Goal: Information Seeking & Learning: Learn about a topic

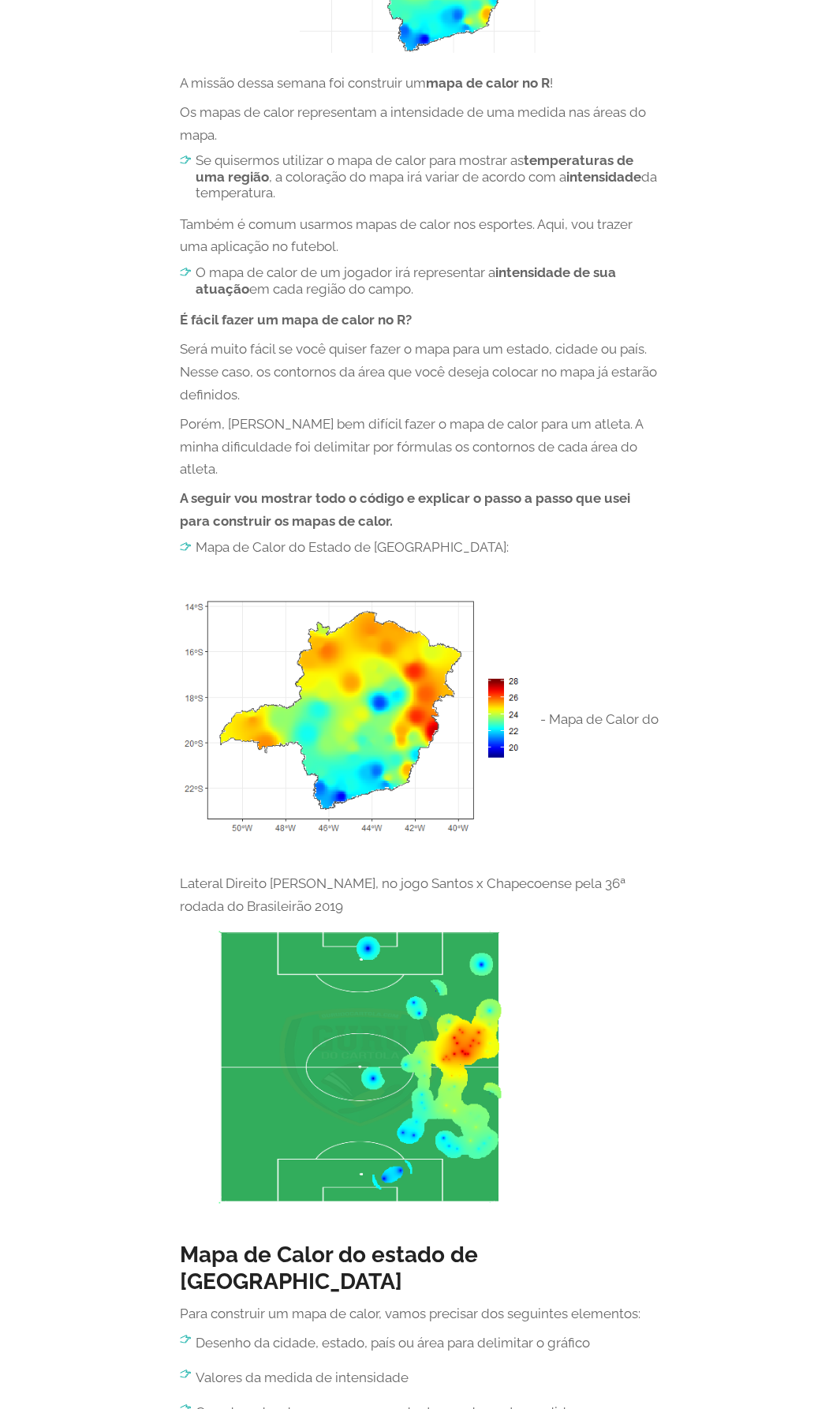
scroll to position [316, 0]
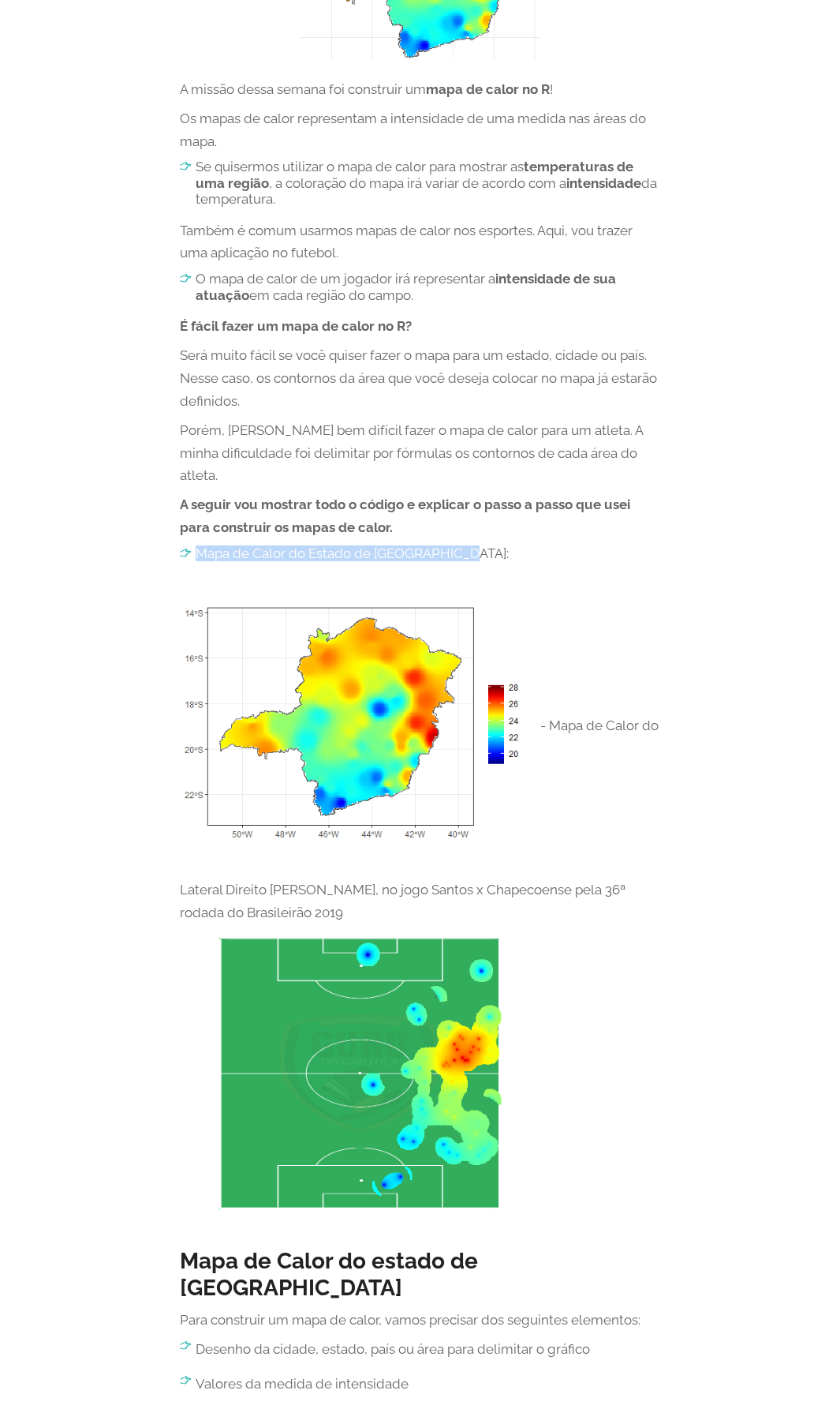
drag, startPoint x: 453, startPoint y: 528, endPoint x: 199, endPoint y: 527, distance: 254.0
click at [199, 546] on li "Mapa de Calor do Estado de [GEOGRAPHIC_DATA]:" at bounding box center [420, 553] width 481 height 15
copy li "Mapa de Calor do Estado de [GEOGRAPHIC_DATA]:"
drag, startPoint x: 358, startPoint y: 888, endPoint x: 178, endPoint y: 861, distance: 182.0
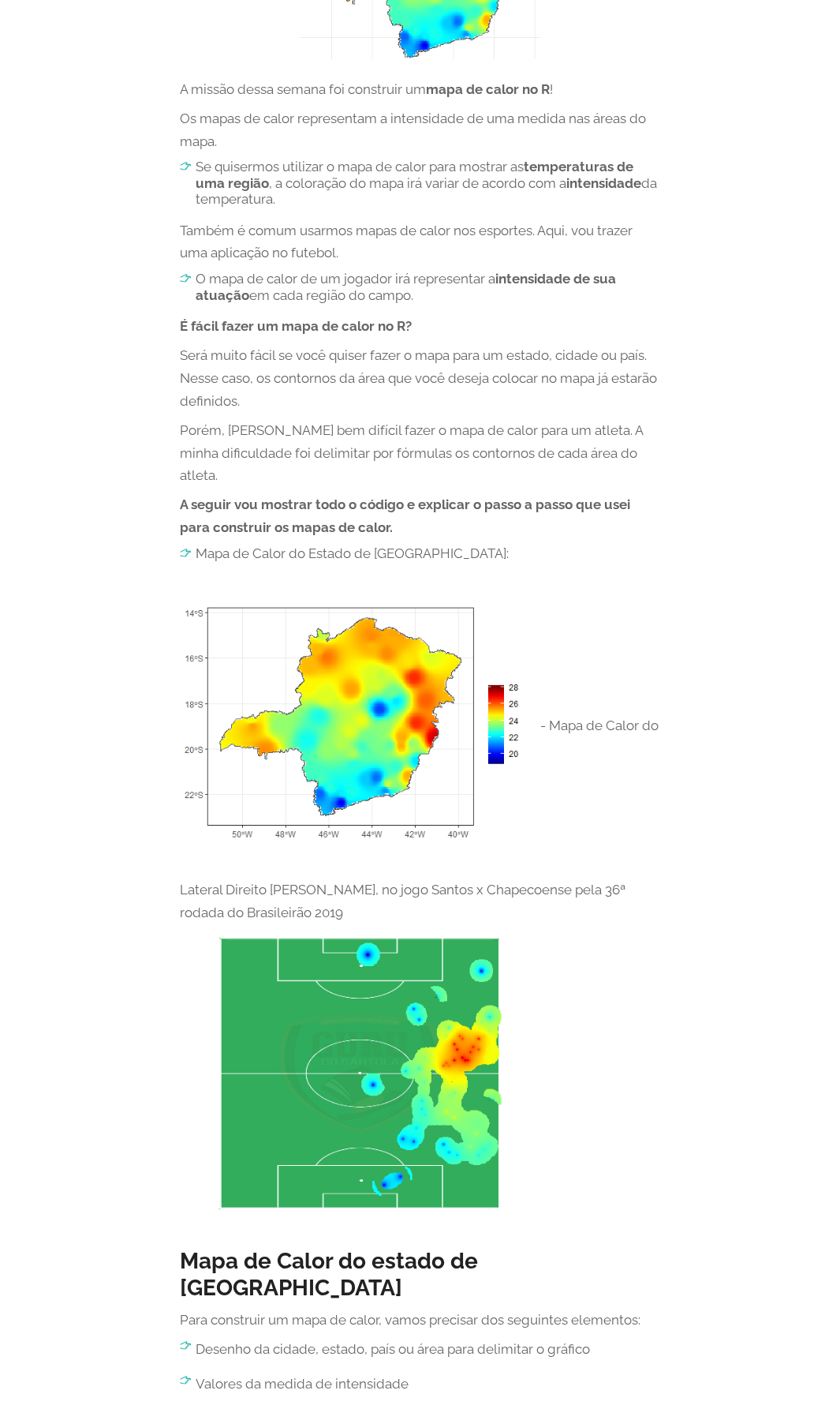
copy p "do Lateral Direito [PERSON_NAME], no jogo Santos x Chapecoense pela 36ª rodada …"
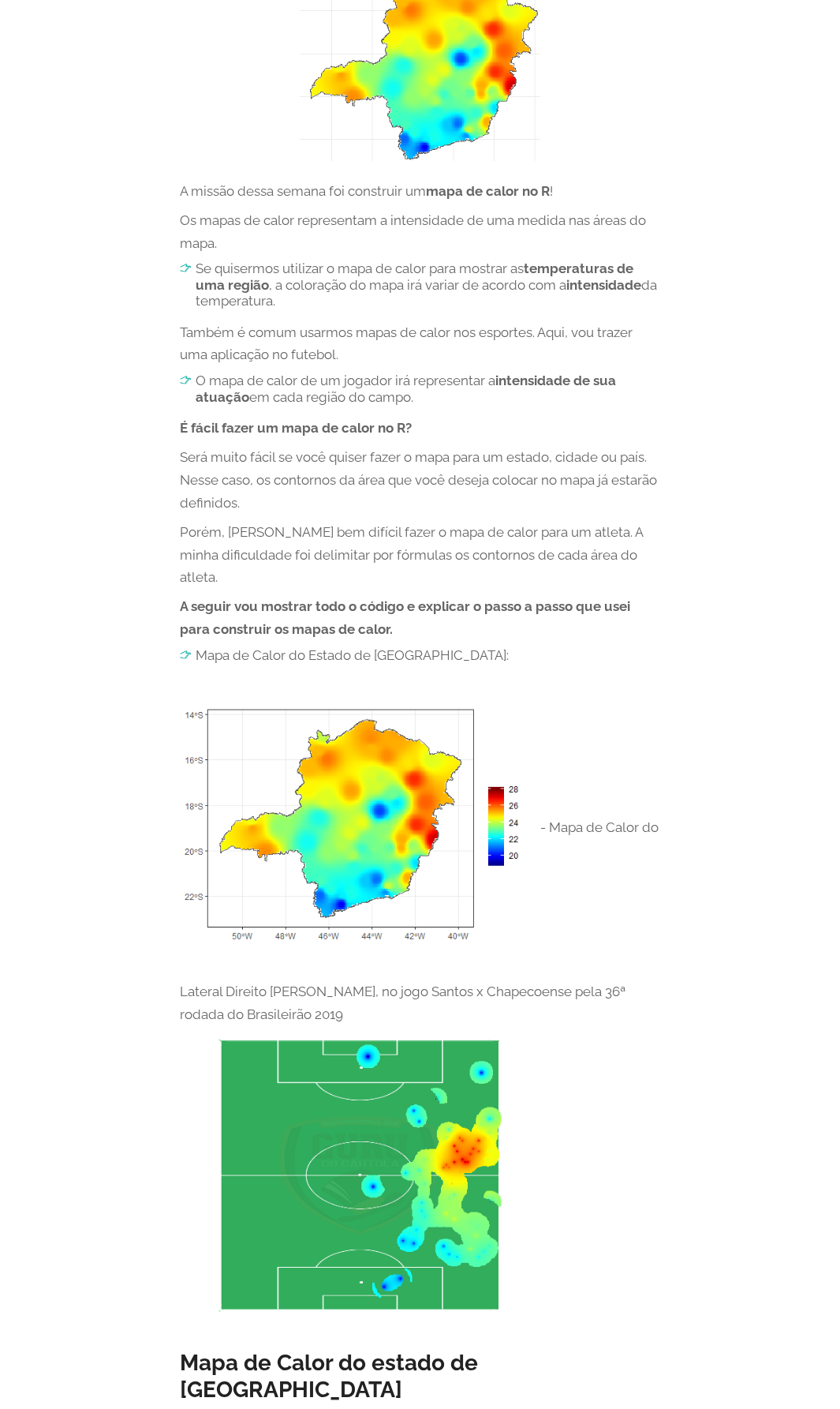
scroll to position [158, 0]
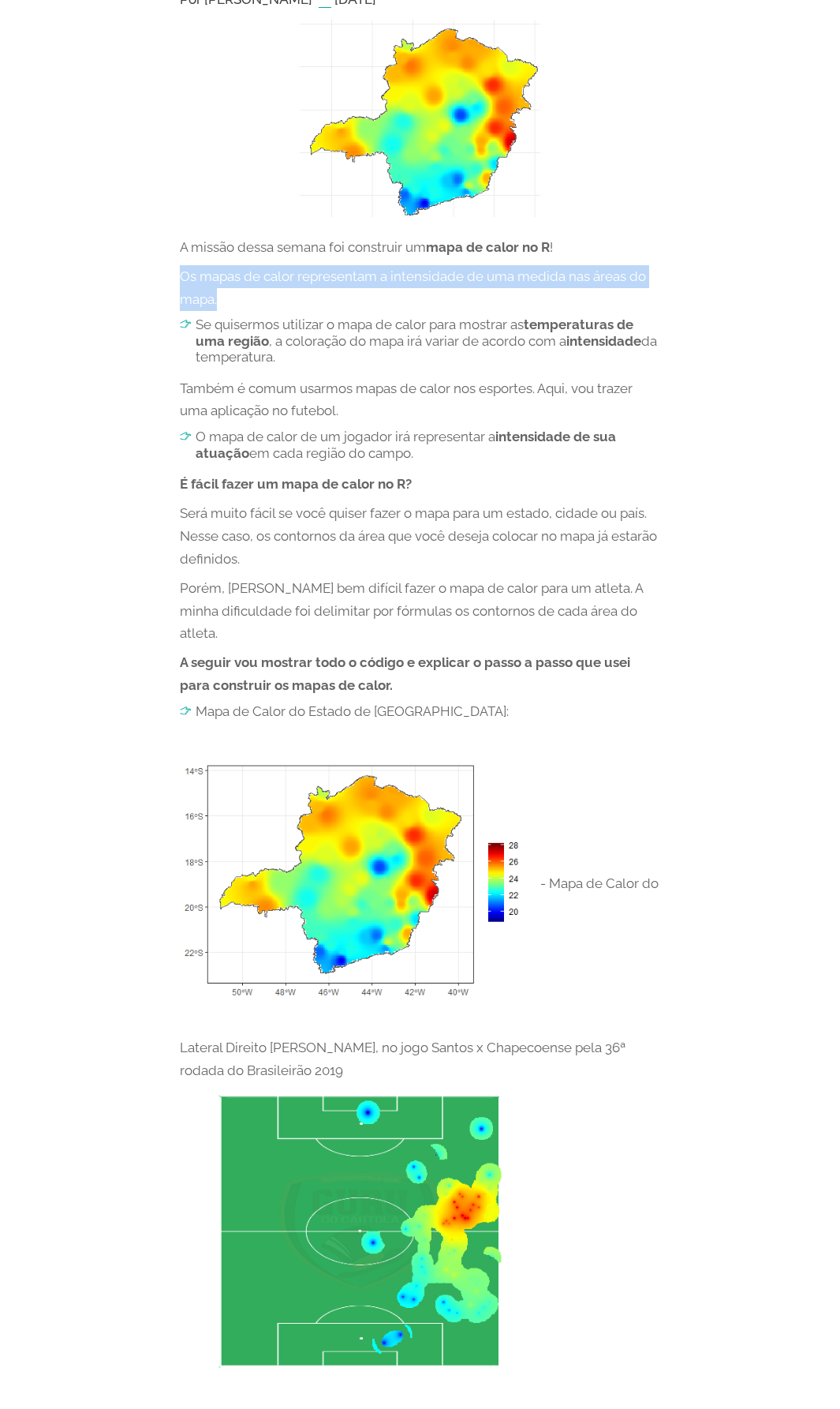
drag, startPoint x: 174, startPoint y: 273, endPoint x: 249, endPoint y: 293, distance: 77.6
copy p "Os mapas de calor representam a intensidade de uma medida nas áreas do mapa."
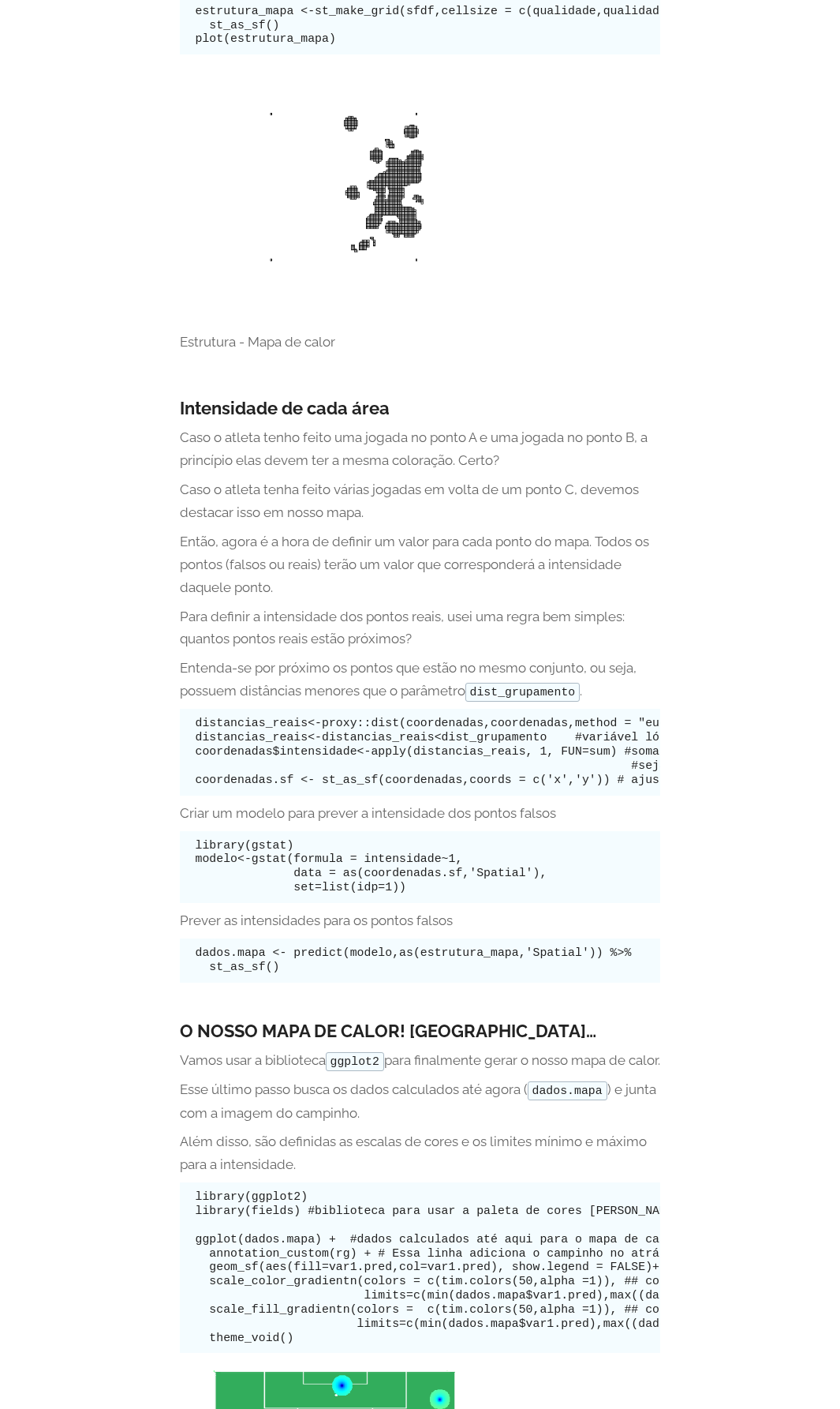
scroll to position [7931, 0]
